Goal: Task Accomplishment & Management: Manage account settings

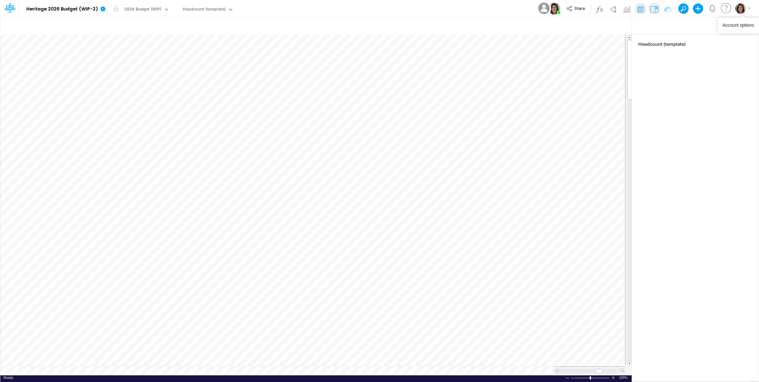
click at [746, 7] on button "button" at bounding box center [743, 8] width 16 height 11
click at [723, 52] on button "Log out" at bounding box center [717, 52] width 68 height 10
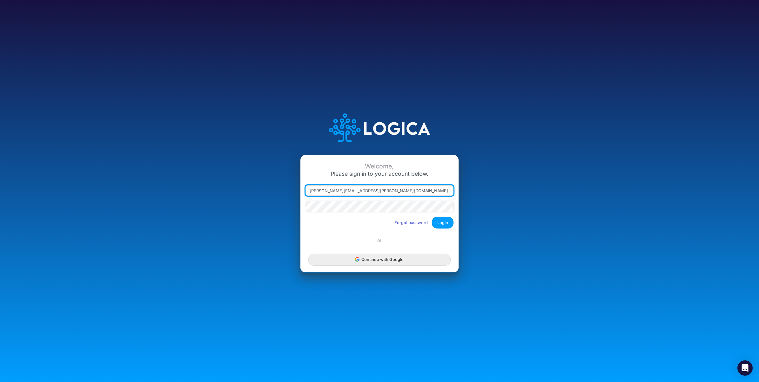
drag, startPoint x: 337, startPoint y: 192, endPoint x: 433, endPoint y: 187, distance: 95.7
click at [433, 187] on input "[PERSON_NAME][EMAIL_ADDRESS][PERSON_NAME][DOMAIN_NAME]" at bounding box center [379, 190] width 148 height 11
click at [345, 188] on input "[PERSON_NAME].castro+" at bounding box center [379, 190] width 148 height 11
type input "[PERSON_NAME][EMAIL_ADDRESS][PERSON_NAME][DOMAIN_NAME]"
click at [442, 222] on button "Login" at bounding box center [443, 223] width 22 height 12
